Goal: Transaction & Acquisition: Purchase product/service

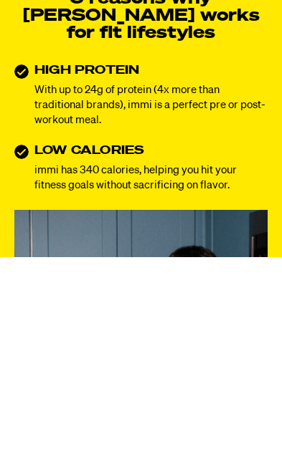
scroll to position [647, 0]
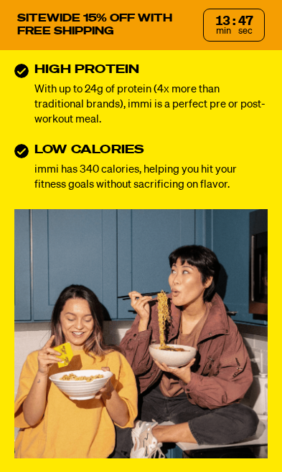
click at [45, 121] on p "With up to 24g of protein (4x more than traditional brands), immi is a perfect …" at bounding box center [150, 104] width 233 height 45
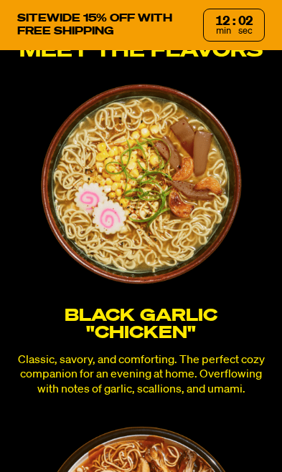
scroll to position [3530, 0]
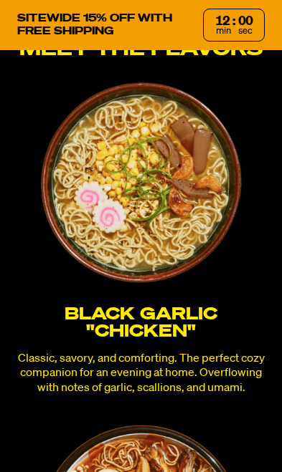
click at [85, 238] on img at bounding box center [141, 182] width 201 height 201
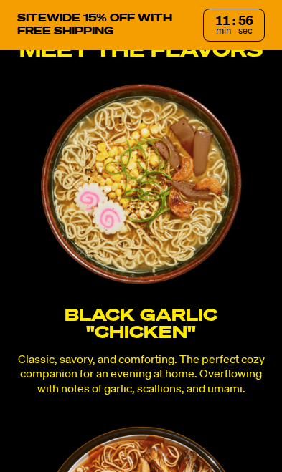
click at [107, 203] on img at bounding box center [141, 184] width 201 height 201
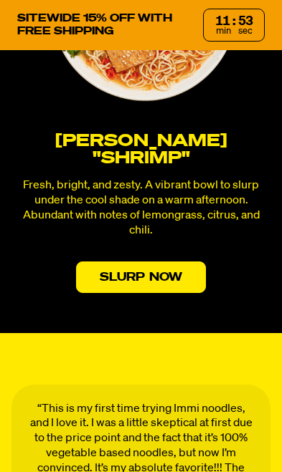
scroll to position [4373, 0]
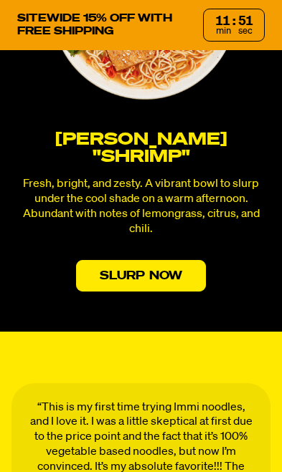
click at [100, 271] on link "Slurp Now" at bounding box center [141, 276] width 130 height 32
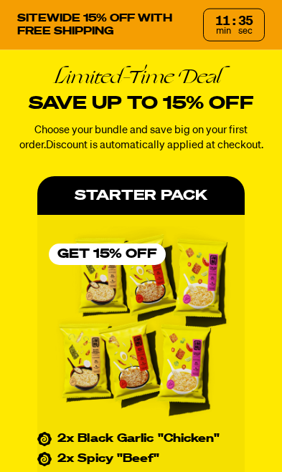
scroll to position [5636, 0]
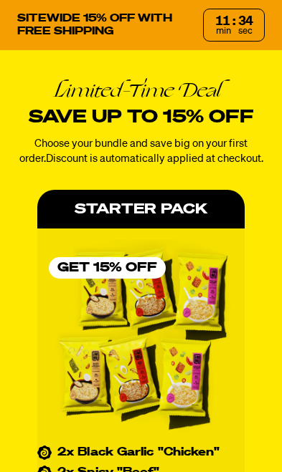
click at [52, 211] on div "Starter Pack" at bounding box center [140, 209] width 207 height 39
click at [98, 211] on div "Starter Pack" at bounding box center [140, 209] width 207 height 39
click at [96, 221] on div "Starter Pack" at bounding box center [140, 209] width 207 height 39
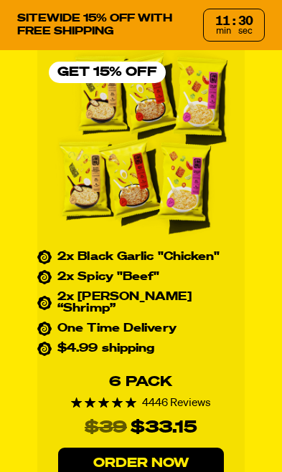
scroll to position [5833, 0]
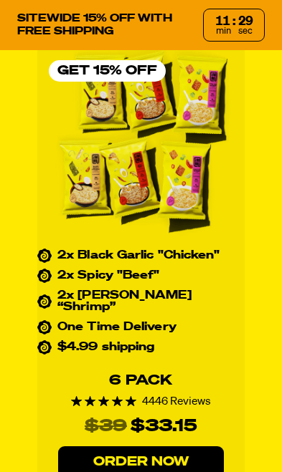
click at [114, 447] on link "Order Now" at bounding box center [141, 463] width 166 height 32
